Goal: Task Accomplishment & Management: Complete application form

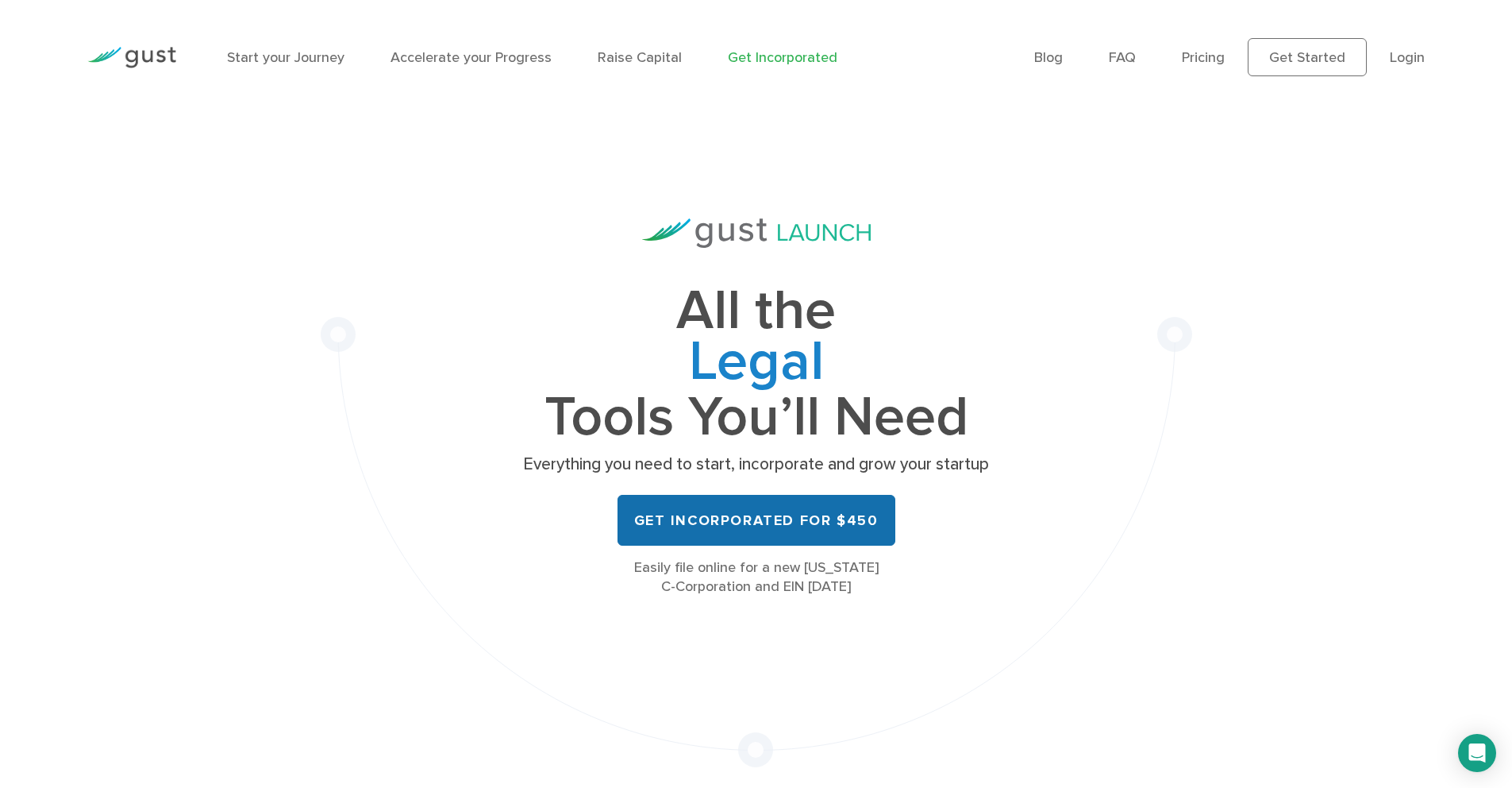
click at [769, 525] on link "Get Incorporated for $450" at bounding box center [756, 521] width 278 height 51
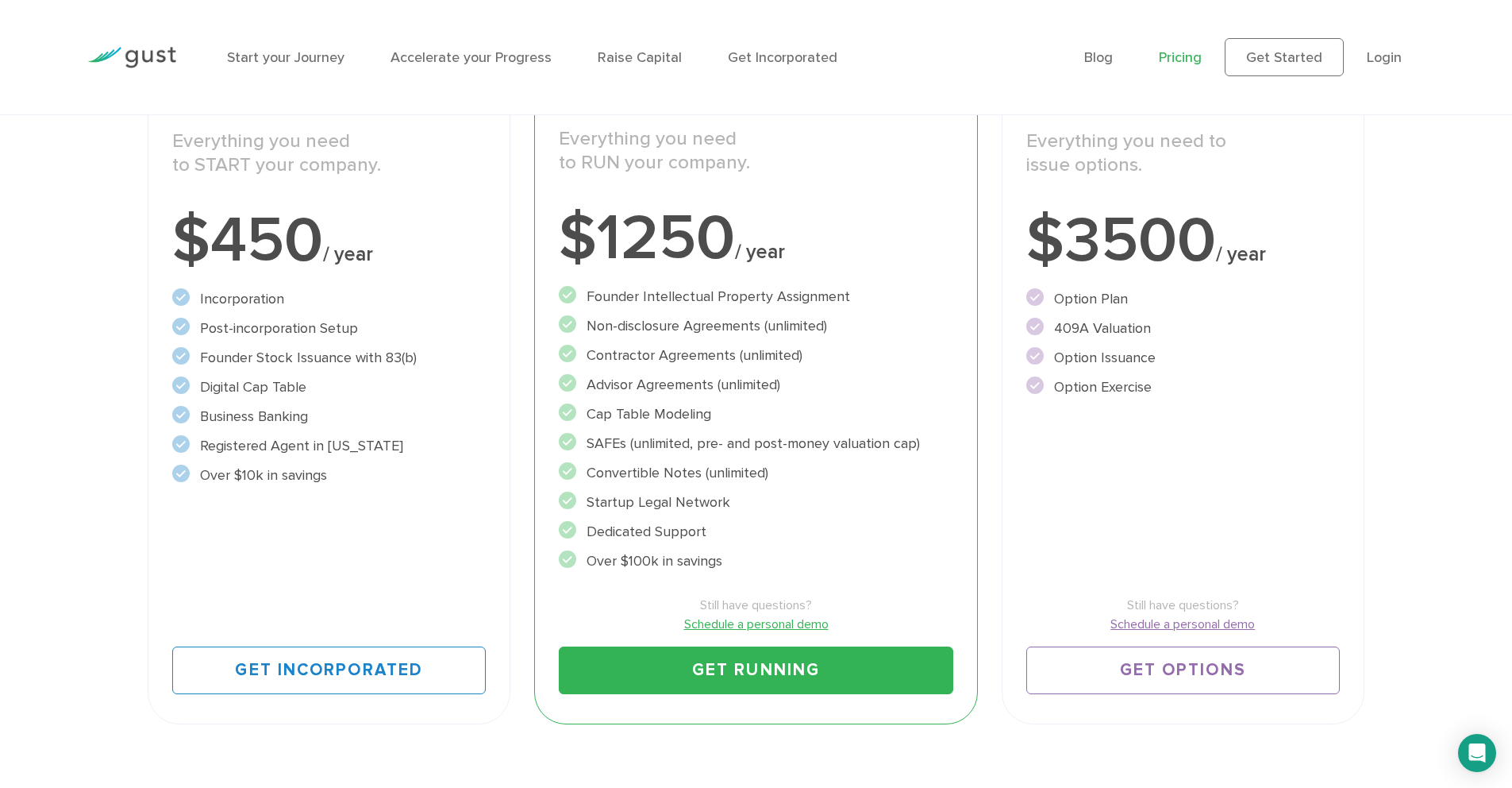
scroll to position [263, 0]
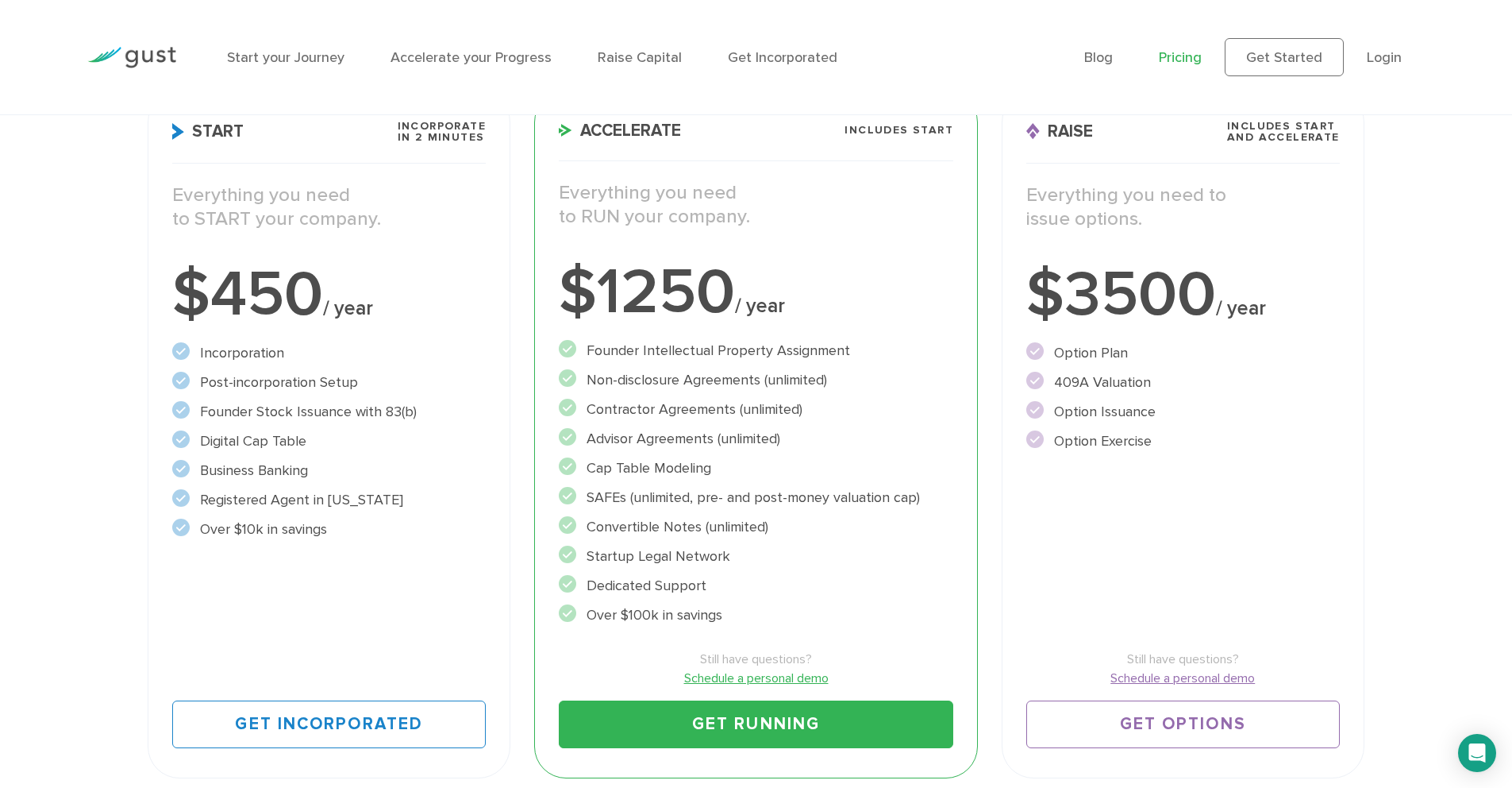
drag, startPoint x: 180, startPoint y: 341, endPoint x: 315, endPoint y: 393, distance: 144.7
click at [315, 393] on div "Start Incorporate in 2 Minutes Everything you need to START your company. $450 …" at bounding box center [329, 434] width 363 height 687
click at [302, 394] on ul "Incorporation" at bounding box center [329, 441] width 313 height 198
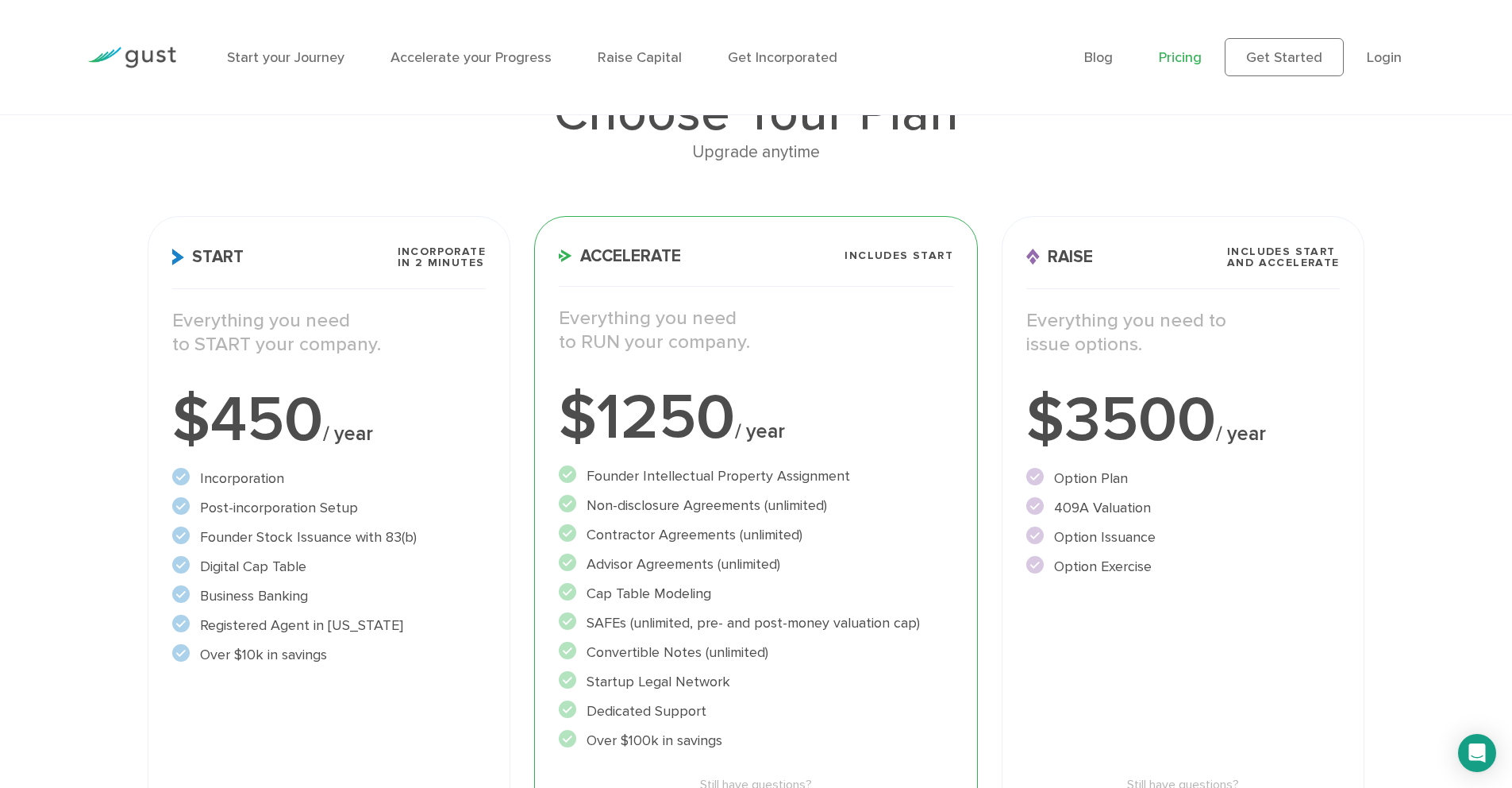
scroll to position [498, 0]
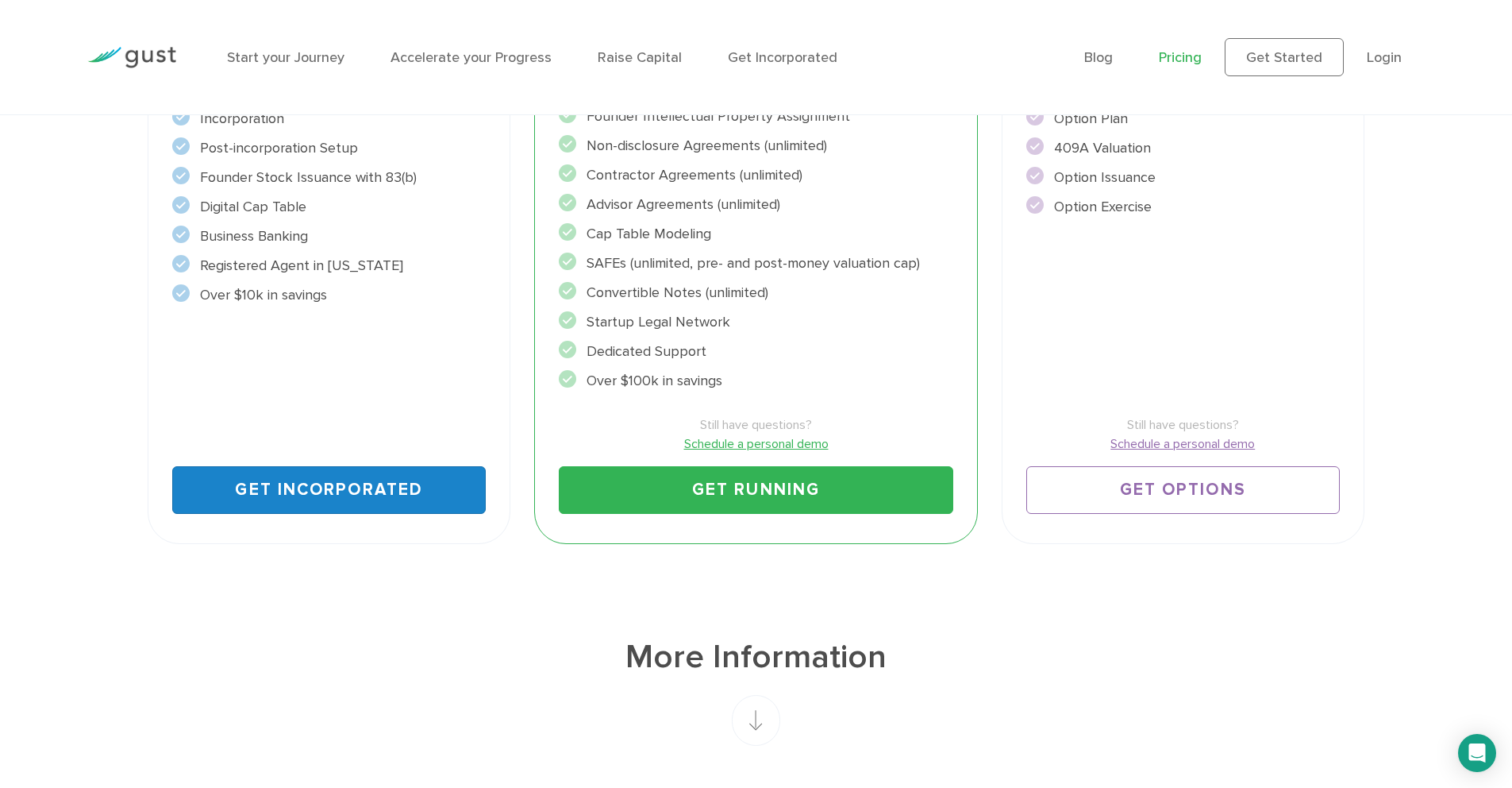
click at [311, 511] on link "Get Incorporated" at bounding box center [329, 490] width 313 height 48
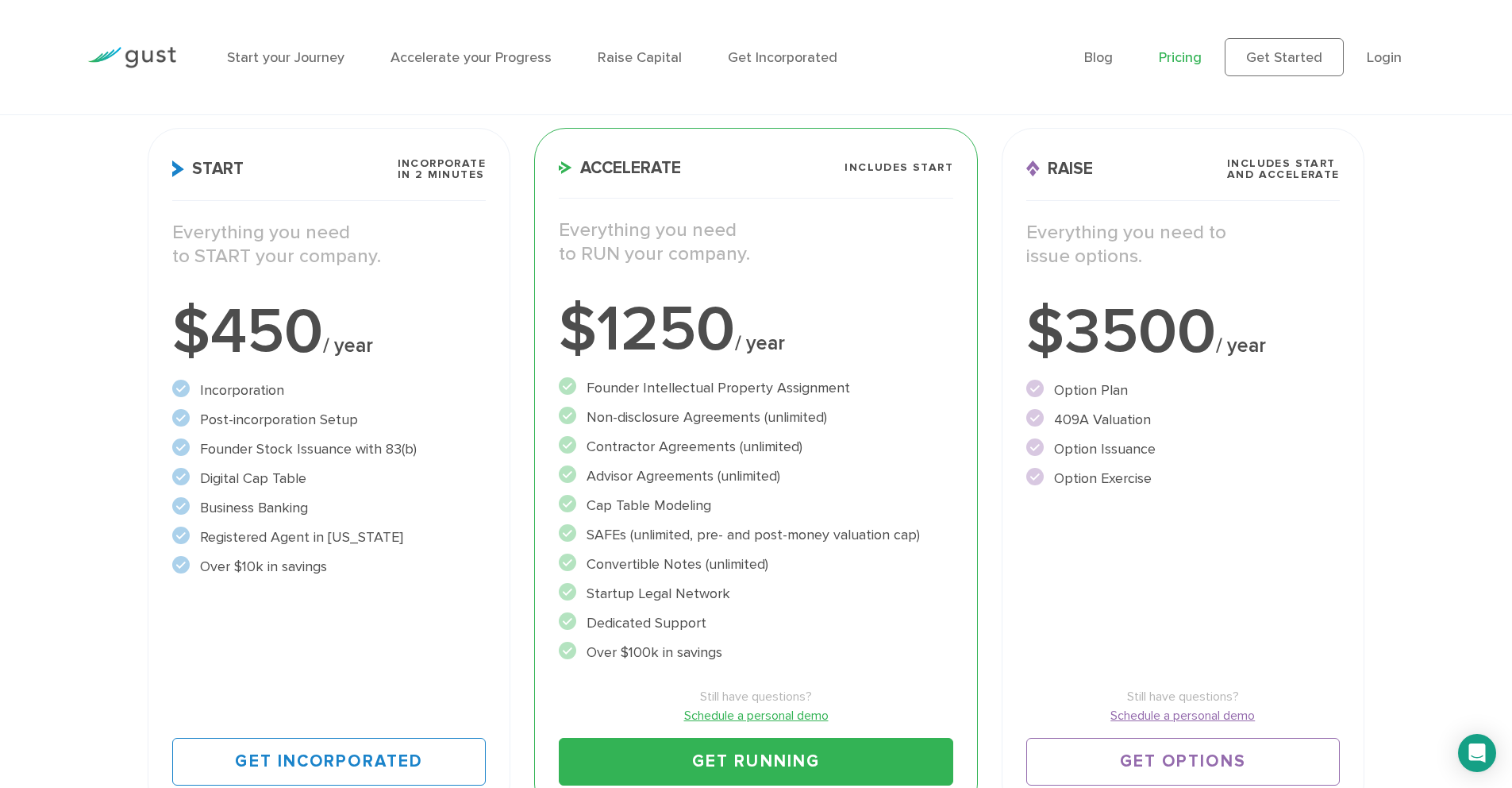
scroll to position [227, 0]
drag, startPoint x: 264, startPoint y: 389, endPoint x: 180, endPoint y: 384, distance: 84.1
click at [180, 384] on li "Incorporation" at bounding box center [329, 389] width 313 height 21
click at [279, 386] on li "Incorporation" at bounding box center [329, 389] width 313 height 21
drag, startPoint x: 276, startPoint y: 385, endPoint x: 196, endPoint y: 382, distance: 80.1
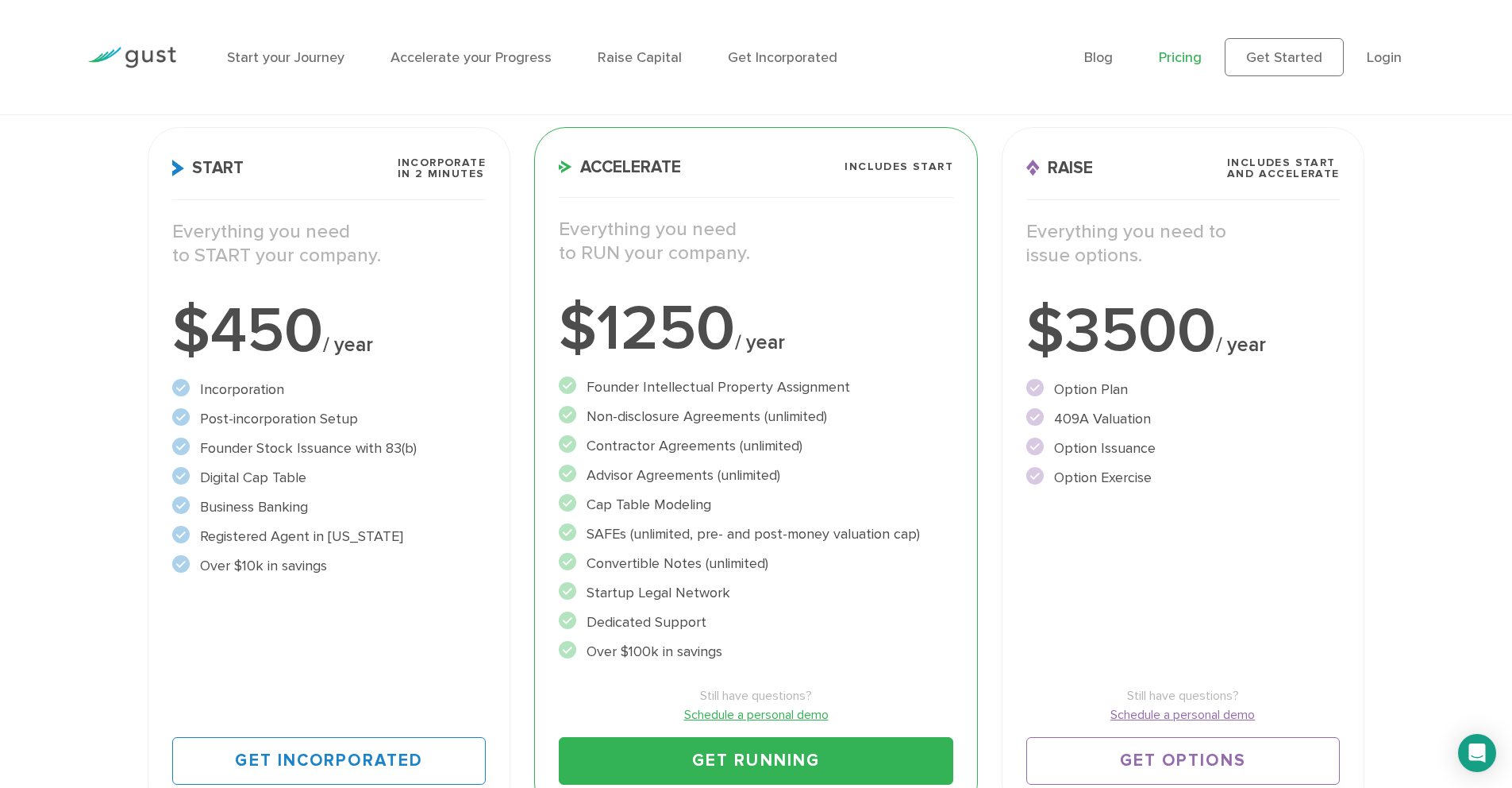
click at [197, 382] on li "Incorporation" at bounding box center [329, 389] width 313 height 21
click at [295, 396] on li "Incorporation" at bounding box center [329, 389] width 313 height 21
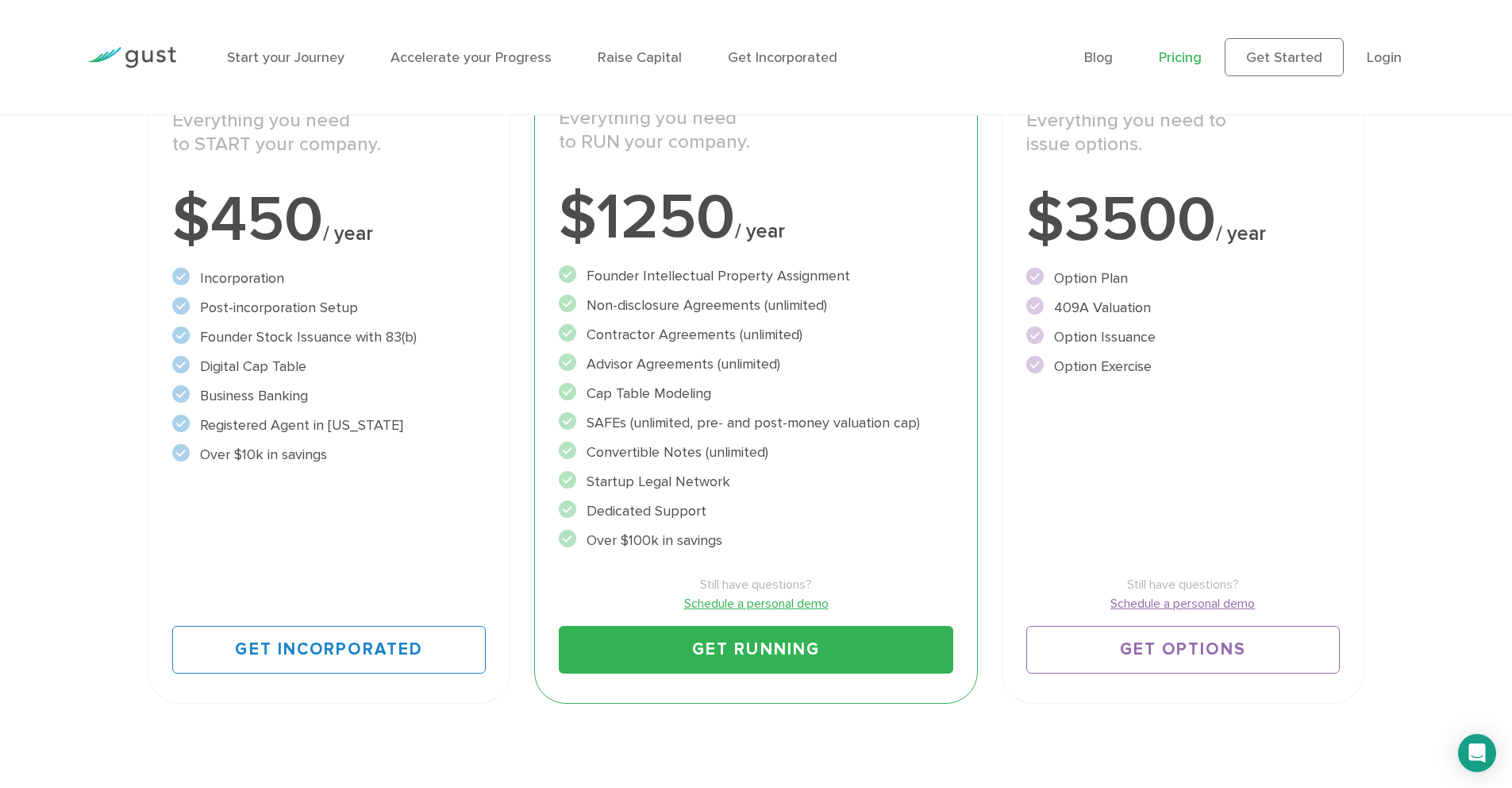
scroll to position [528, 0]
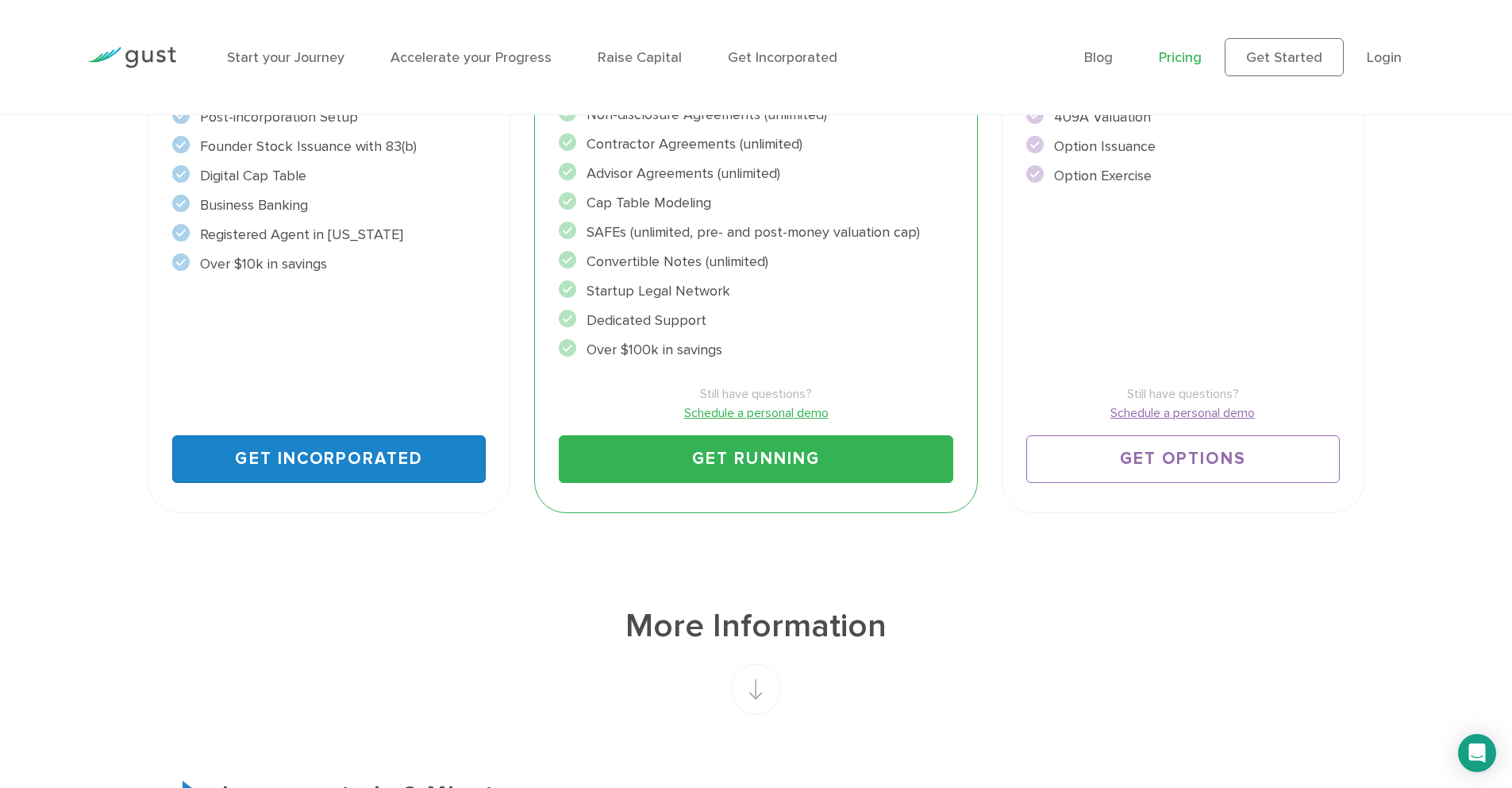
click at [324, 449] on link "Get Incorporated" at bounding box center [329, 459] width 313 height 48
